Goal: Information Seeking & Learning: Learn about a topic

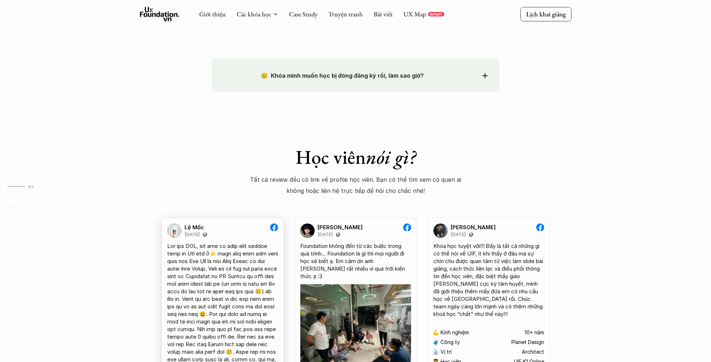
scroll to position [1217, 0]
click at [485, 74] on icon at bounding box center [484, 75] width 5 height 5
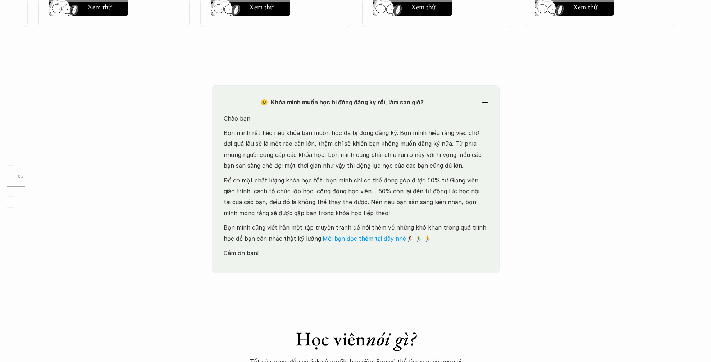
scroll to position [1119, 0]
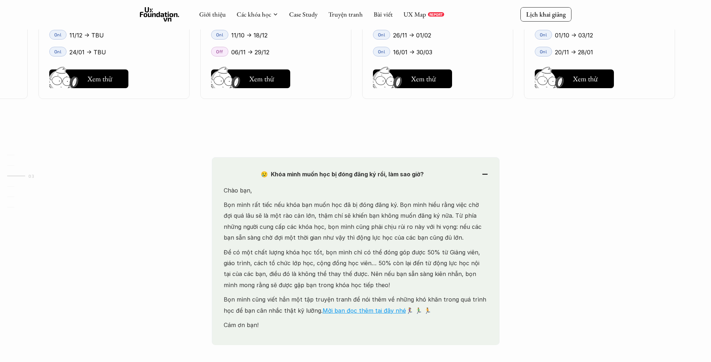
click at [484, 176] on div "😢 Khóa mình muốn học bị đóng đăng ký rồi, làm sao giờ?" at bounding box center [356, 174] width 264 height 11
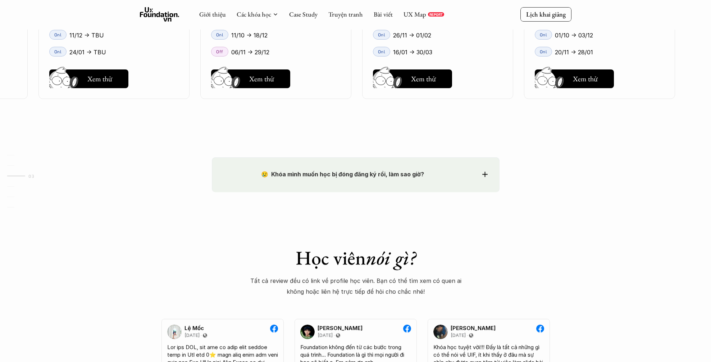
click at [483, 174] on use at bounding box center [484, 174] width 5 height 5
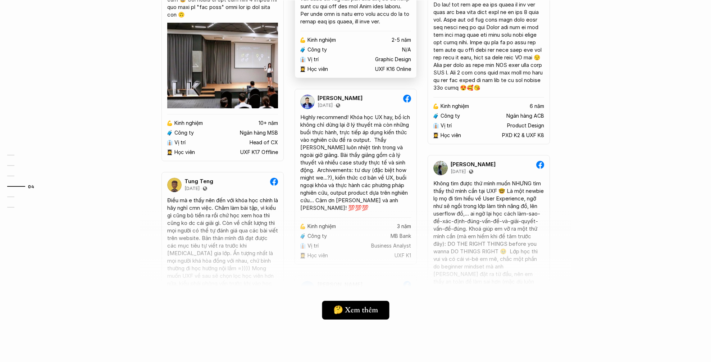
scroll to position [2106, 0]
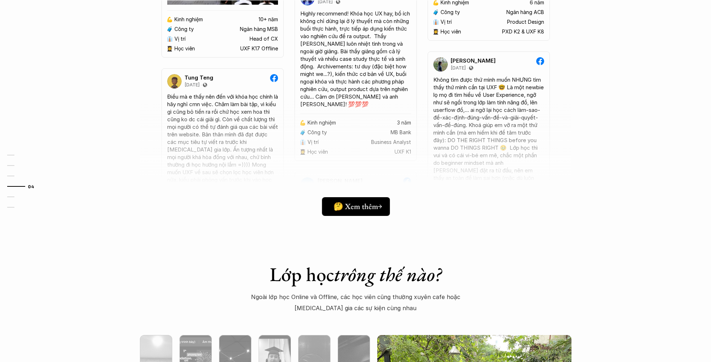
click at [355, 202] on h5 "🤔 Xem thêm" at bounding box center [356, 205] width 45 height 9
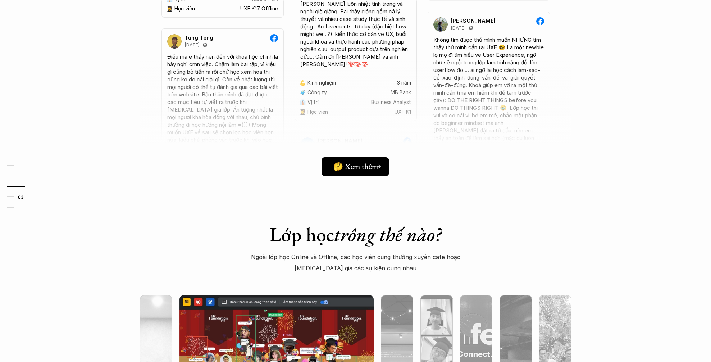
scroll to position [2243, 0]
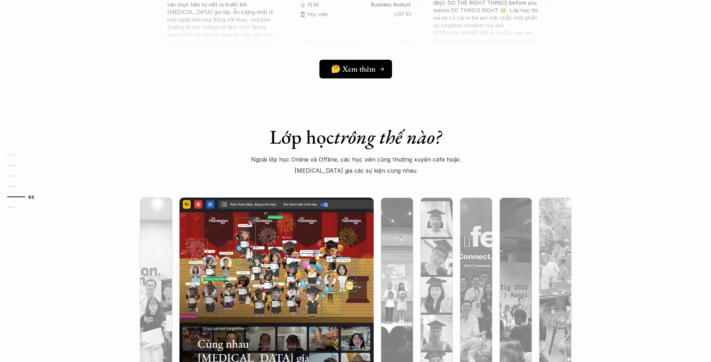
click at [350, 70] on h5 "🤔 Xem thêm" at bounding box center [353, 68] width 45 height 9
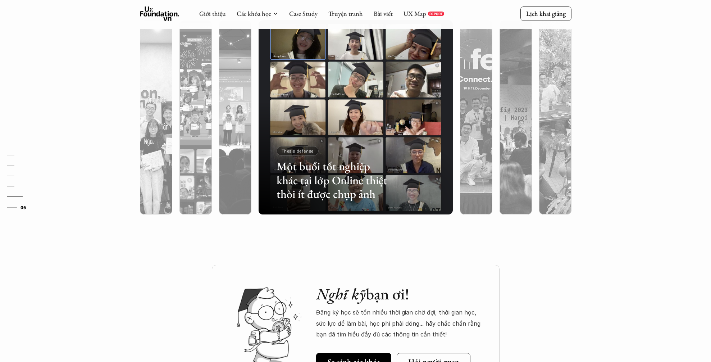
scroll to position [2641, 0]
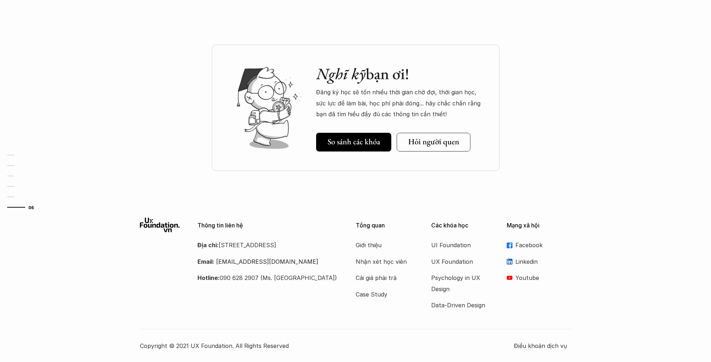
drag, startPoint x: 244, startPoint y: 244, endPoint x: 316, endPoint y: 244, distance: 72.0
click at [316, 244] on p "Địa chỉ: [STREET_ADDRESS]" at bounding box center [268, 245] width 140 height 11
click at [312, 250] on p "Địa chỉ: [STREET_ADDRESS]" at bounding box center [268, 245] width 140 height 11
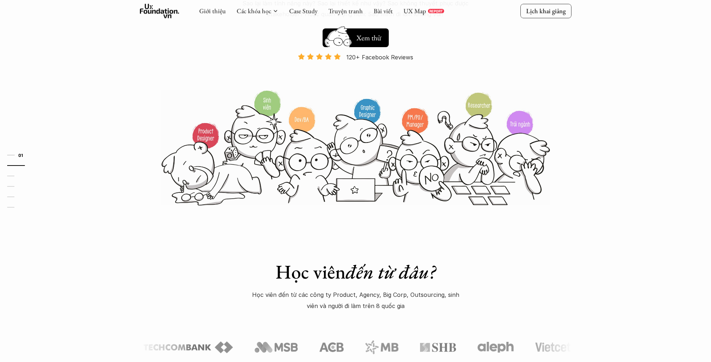
scroll to position [0, 0]
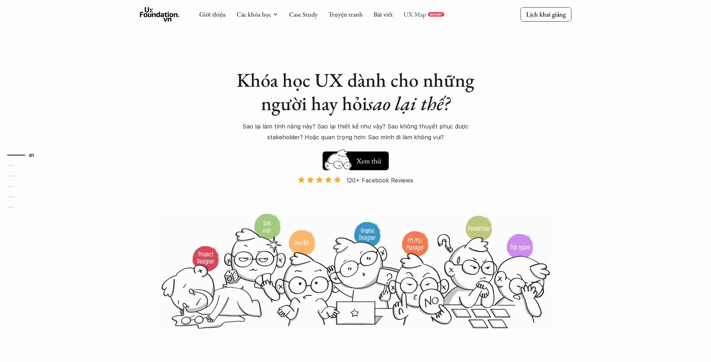
click at [407, 17] on link "UX Map" at bounding box center [415, 14] width 23 height 8
click at [548, 13] on p "Lịch khai giảng" at bounding box center [546, 14] width 40 height 8
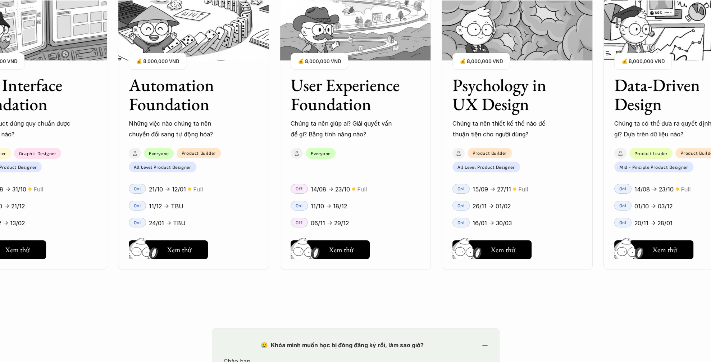
scroll to position [979, 0]
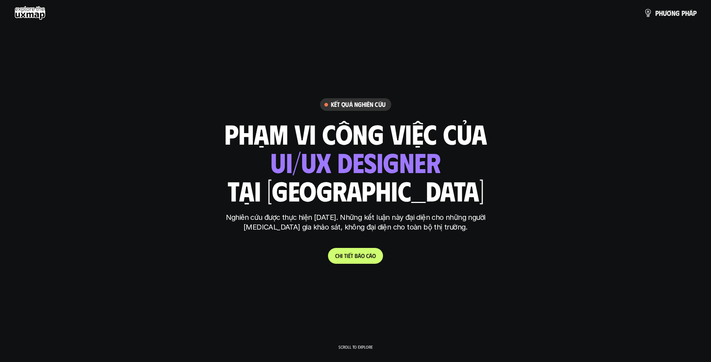
click at [372, 250] on link "C h i t i ế t b á o c á o" at bounding box center [355, 256] width 55 height 16
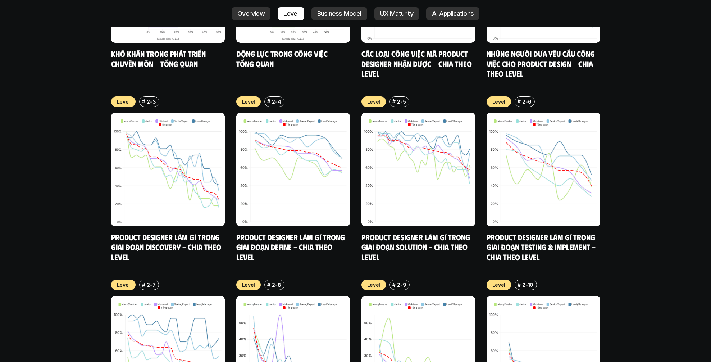
scroll to position [2672, 0]
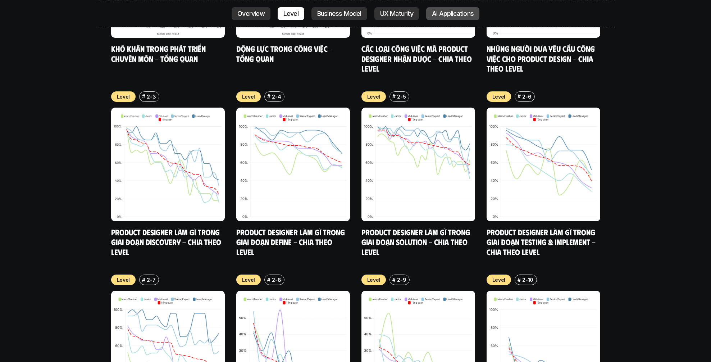
click at [439, 14] on p "AI Applications" at bounding box center [453, 13] width 42 height 7
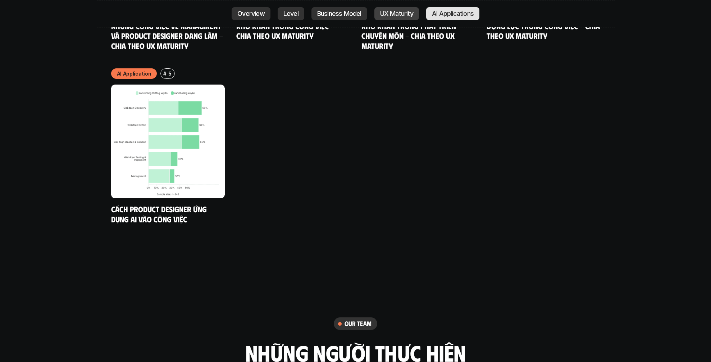
scroll to position [3979, 0]
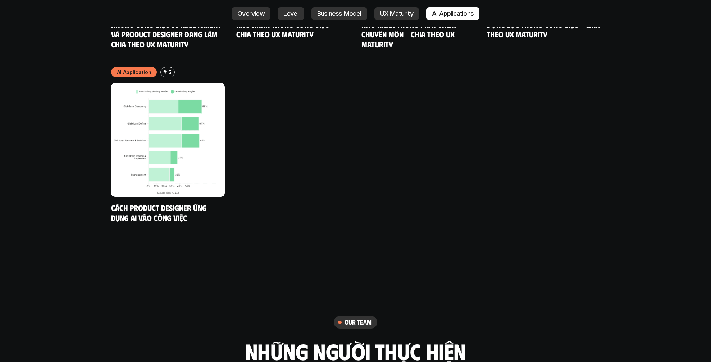
click at [190, 107] on img at bounding box center [168, 140] width 114 height 114
